Goal: Task Accomplishment & Management: Complete application form

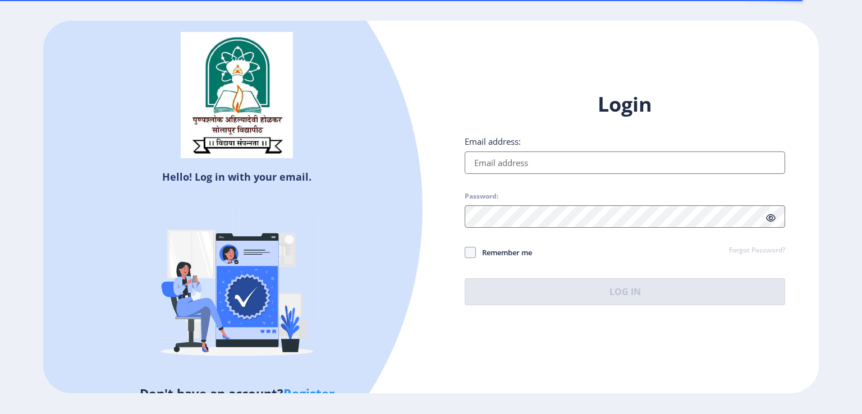
click at [508, 171] on input "Email address:" at bounding box center [625, 162] width 320 height 22
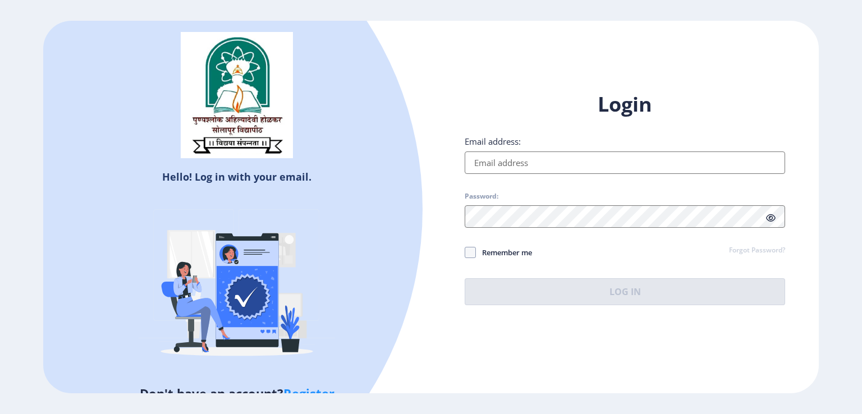
type input "[EMAIL_ADDRESS][DOMAIN_NAME]"
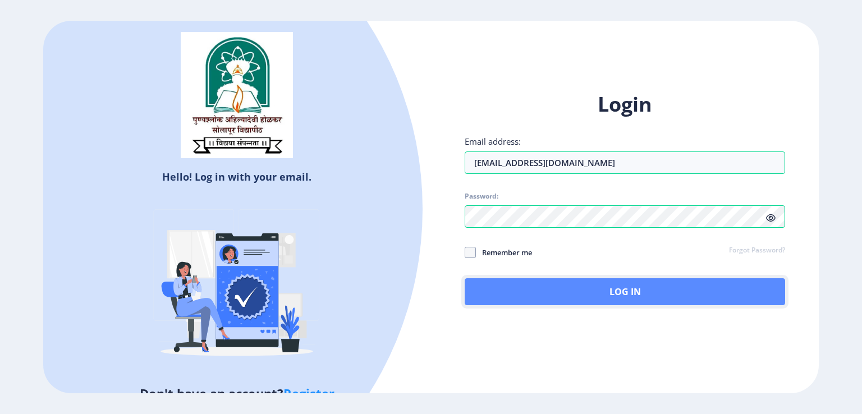
click at [646, 300] on button "Log In" at bounding box center [625, 291] width 320 height 27
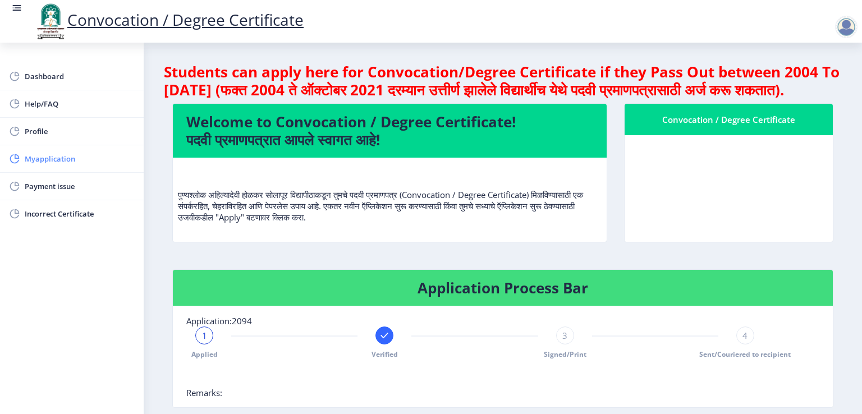
click at [70, 160] on span "Myapplication" at bounding box center [80, 158] width 110 height 13
